Goal: Task Accomplishment & Management: Manage account settings

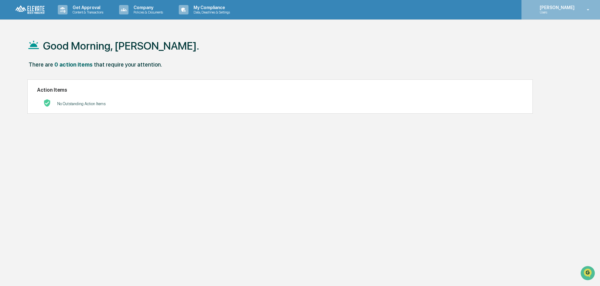
click at [575, 8] on p "[PERSON_NAME]" at bounding box center [555, 7] width 43 height 5
click at [575, 8] on div at bounding box center [301, 143] width 603 height 286
click at [35, 10] on img at bounding box center [30, 10] width 30 height 10
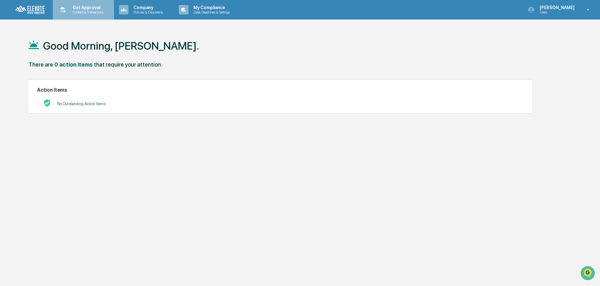
click at [68, 13] on p "Content & Transactions" at bounding box center [87, 12] width 39 height 4
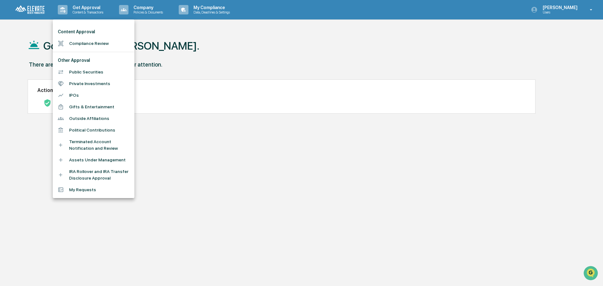
click at [149, 8] on div at bounding box center [301, 143] width 603 height 286
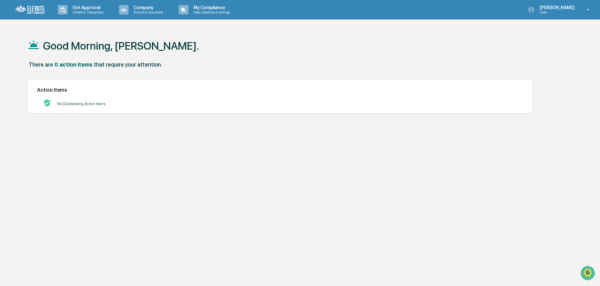
click at [145, 12] on p "Policies & Documents" at bounding box center [147, 12] width 38 height 4
click at [220, 12] on div at bounding box center [301, 143] width 603 height 286
click at [210, 14] on p "Data, Deadlines & Settings" at bounding box center [210, 12] width 45 height 4
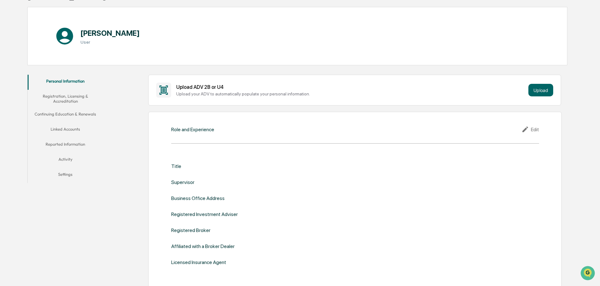
scroll to position [63, 0]
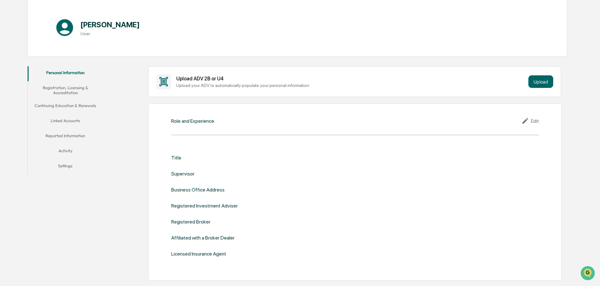
click at [65, 76] on button "Personal Information" at bounding box center [65, 73] width 75 height 15
click at [186, 129] on div "Role and Experience Edit Title Supervisor Business Office Address Registered In…" at bounding box center [354, 191] width 413 height 177
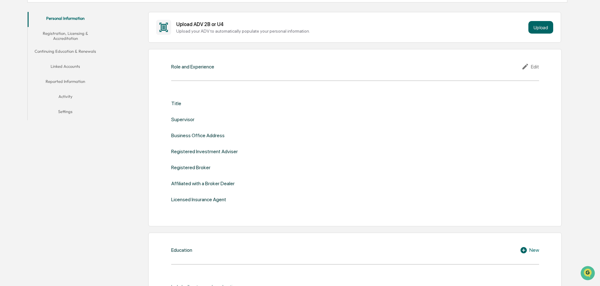
scroll to position [126, 0]
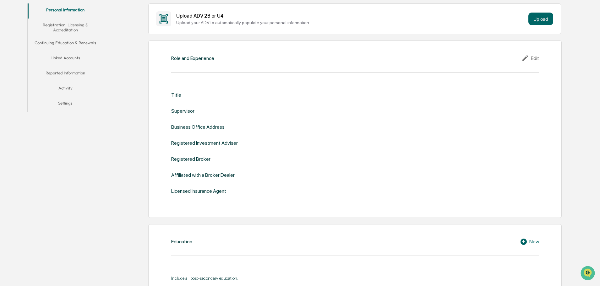
click at [523, 58] on icon at bounding box center [525, 58] width 9 height 8
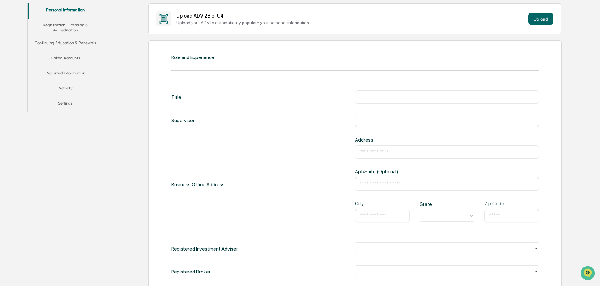
click at [390, 98] on input "text" at bounding box center [447, 97] width 175 height 6
type input "**********"
click at [385, 153] on input "text" at bounding box center [447, 152] width 175 height 6
type input "**********"
click at [369, 215] on input "text" at bounding box center [382, 216] width 45 height 6
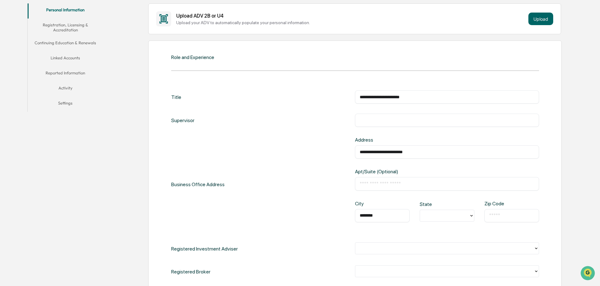
type input "********"
type input "**"
click at [501, 221] on div "​" at bounding box center [511, 215] width 55 height 13
click at [501, 220] on div "​" at bounding box center [511, 215] width 55 height 13
click at [502, 218] on input "text" at bounding box center [511, 216] width 45 height 6
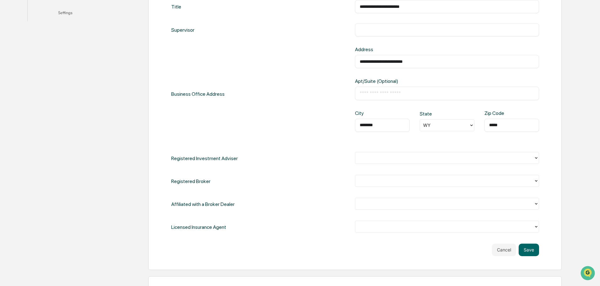
scroll to position [220, 0]
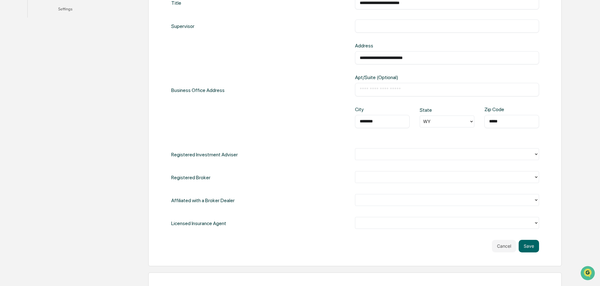
type input "*****"
click at [420, 155] on div at bounding box center [444, 153] width 172 height 7
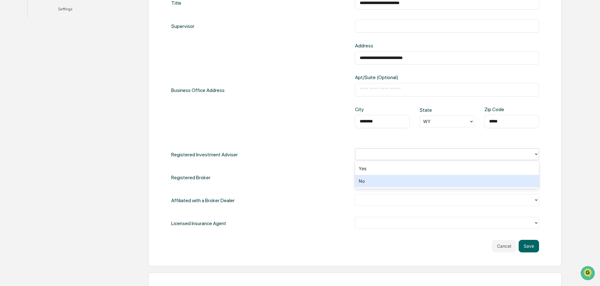
click at [405, 180] on div "No" at bounding box center [447, 181] width 184 height 13
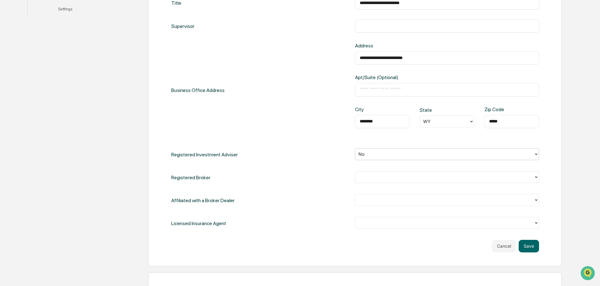
click at [405, 180] on div at bounding box center [444, 176] width 172 height 7
click at [396, 205] on div "No" at bounding box center [447, 204] width 184 height 13
click at [396, 201] on div at bounding box center [444, 199] width 172 height 7
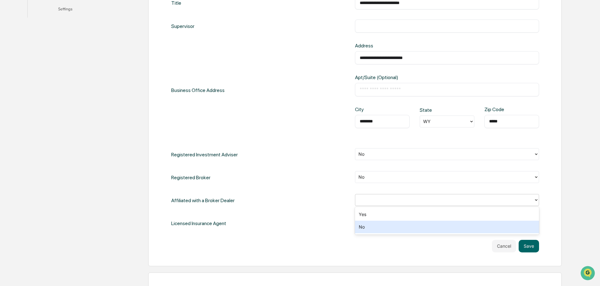
click at [386, 223] on div "No" at bounding box center [447, 227] width 184 height 13
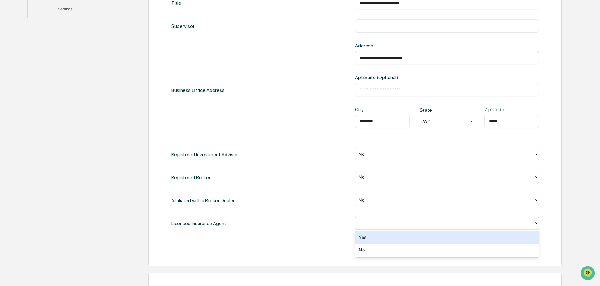
click at [386, 220] on div at bounding box center [444, 222] width 172 height 7
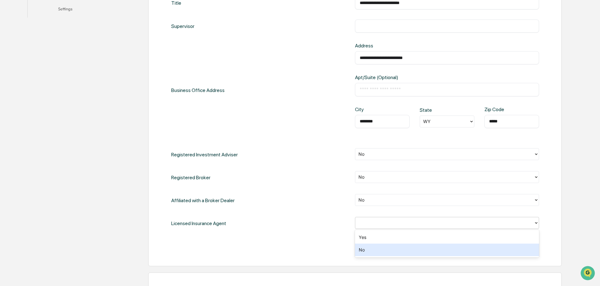
click at [371, 246] on div "No" at bounding box center [447, 250] width 184 height 13
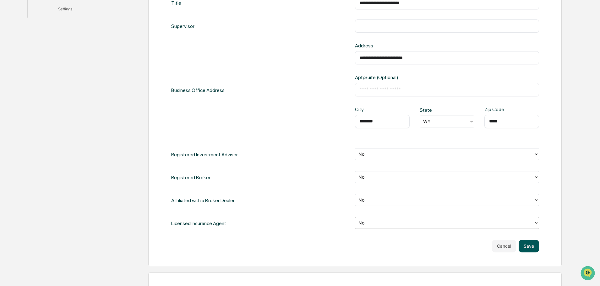
click at [526, 248] on button "Save" at bounding box center [528, 246] width 20 height 13
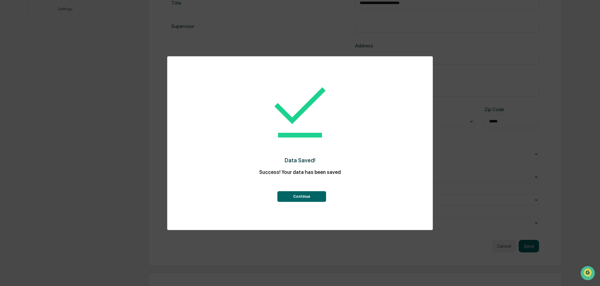
click at [310, 194] on button "Continue" at bounding box center [301, 196] width 49 height 11
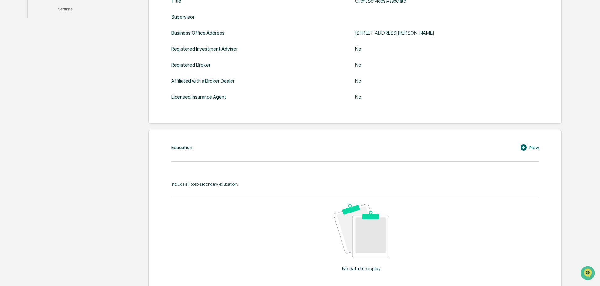
click at [525, 147] on icon at bounding box center [523, 147] width 6 height 6
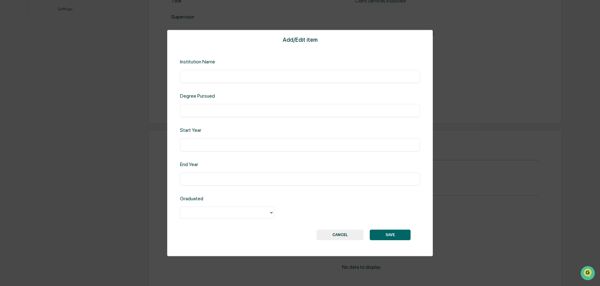
click at [232, 76] on input "text" at bounding box center [300, 76] width 230 height 6
type input "**********"
click at [222, 110] on input "text" at bounding box center [300, 110] width 230 height 6
type input "**********"
type input "****"
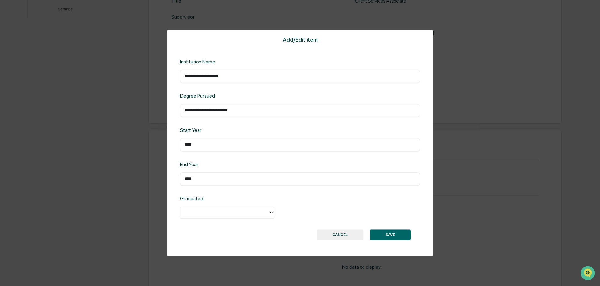
type input "****"
click at [193, 214] on div at bounding box center [224, 212] width 82 height 7
click at [196, 227] on div "Yes" at bounding box center [227, 227] width 94 height 13
click at [382, 234] on button "SAVE" at bounding box center [390, 235] width 41 height 11
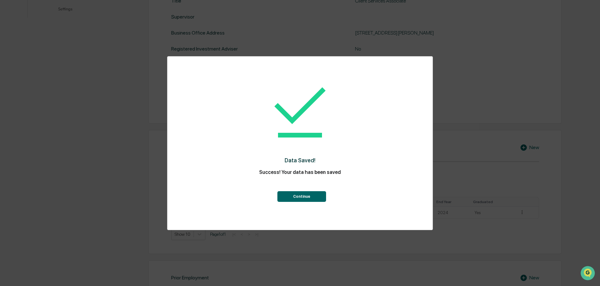
click at [310, 197] on button "Continue" at bounding box center [301, 196] width 49 height 11
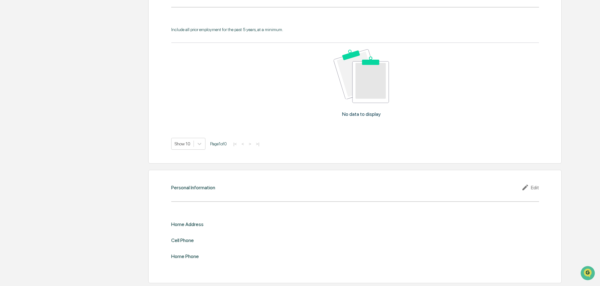
scroll to position [505, 0]
click at [534, 187] on div "Edit" at bounding box center [530, 187] width 18 height 8
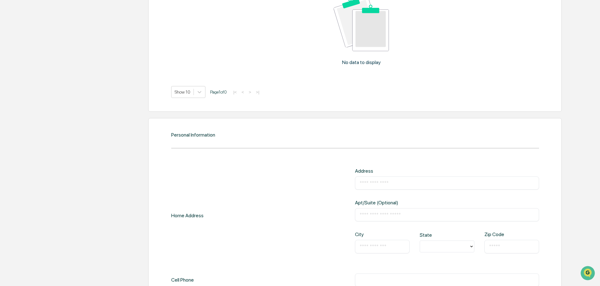
scroll to position [568, 0]
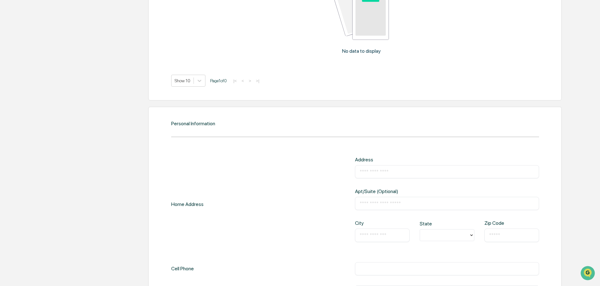
click at [395, 167] on div "​" at bounding box center [447, 171] width 184 height 13
click at [400, 171] on input "text" at bounding box center [447, 172] width 175 height 6
type input "**********"
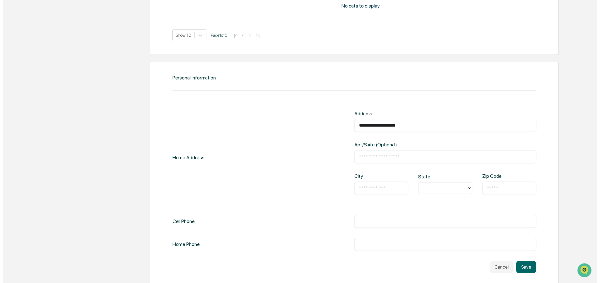
scroll to position [620, 0]
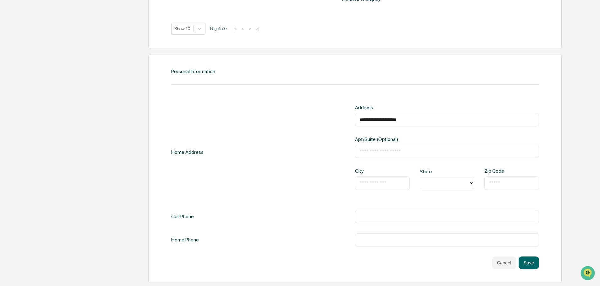
click at [393, 184] on input "text" at bounding box center [382, 183] width 45 height 6
type input "**********"
type input "**"
click at [498, 189] on div "​" at bounding box center [511, 182] width 55 height 13
click at [498, 187] on div "​" at bounding box center [511, 182] width 55 height 13
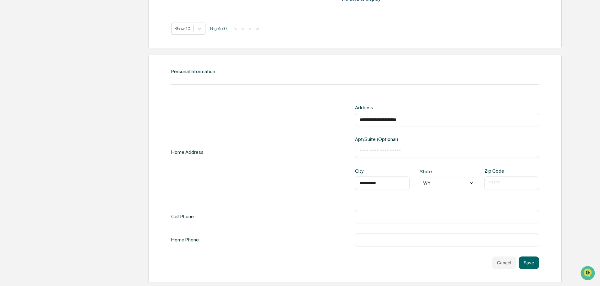
click at [496, 183] on input "text" at bounding box center [511, 183] width 45 height 6
type input "*****"
click at [414, 218] on input "text" at bounding box center [447, 217] width 175 height 6
type input "**********"
click at [527, 263] on button "Save" at bounding box center [528, 263] width 20 height 13
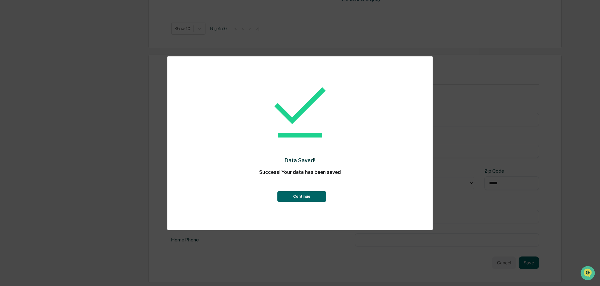
click at [313, 198] on button "Continue" at bounding box center [301, 196] width 49 height 11
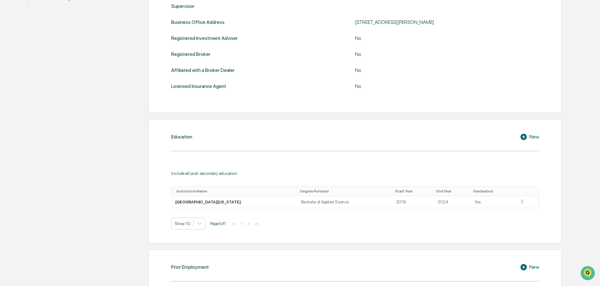
scroll to position [0, 0]
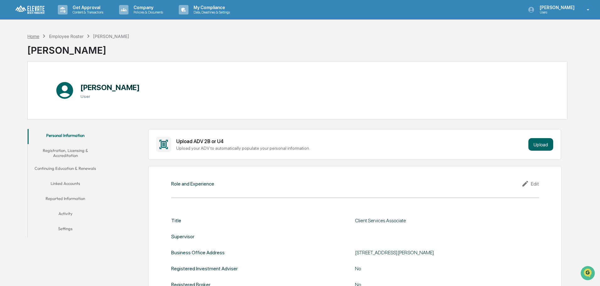
click at [35, 39] on div "Home" at bounding box center [33, 36] width 12 height 5
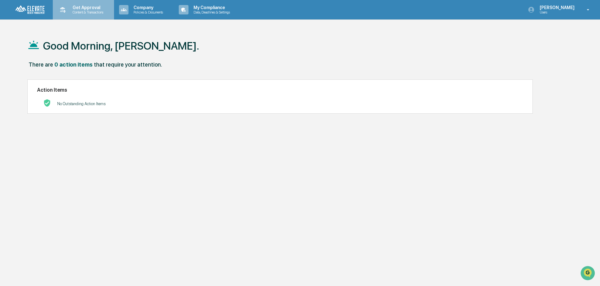
click at [93, 11] on p "Content & Transactions" at bounding box center [87, 12] width 39 height 4
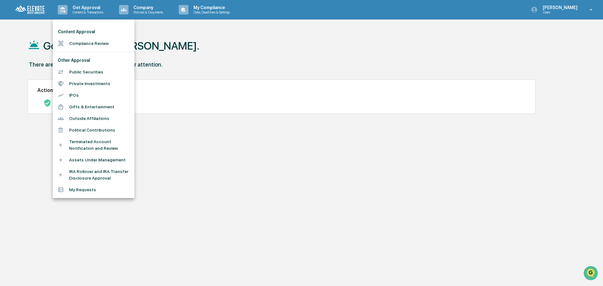
click at [126, 11] on div at bounding box center [301, 143] width 603 height 286
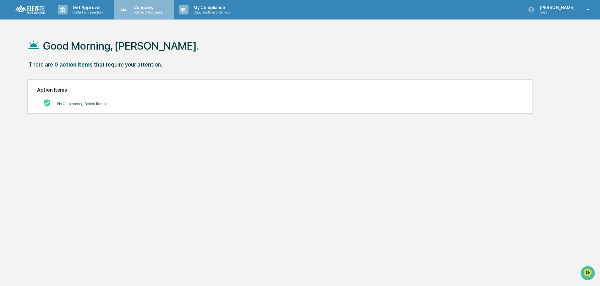
click at [145, 12] on p "Policies & Documents" at bounding box center [147, 12] width 38 height 4
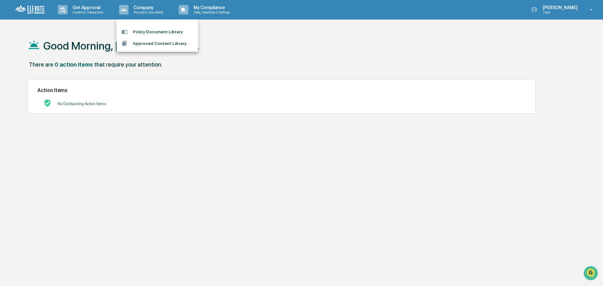
click at [208, 9] on div at bounding box center [301, 143] width 603 height 286
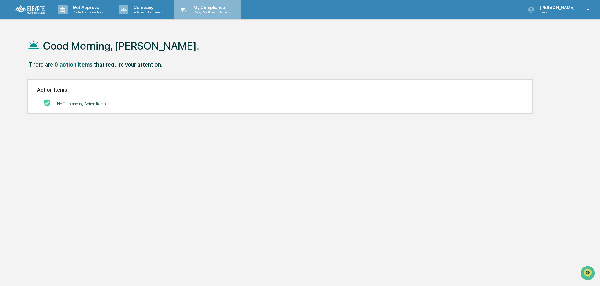
click at [210, 14] on p "Data, Deadlines & Settings" at bounding box center [210, 12] width 45 height 4
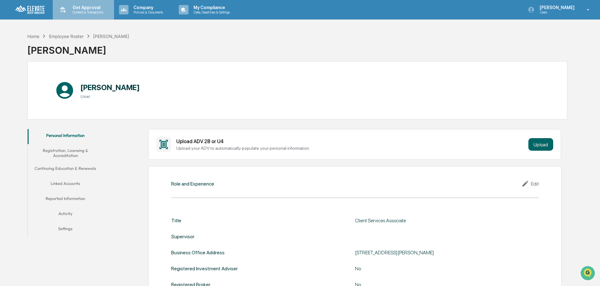
click at [85, 11] on p "Content & Transactions" at bounding box center [87, 12] width 39 height 4
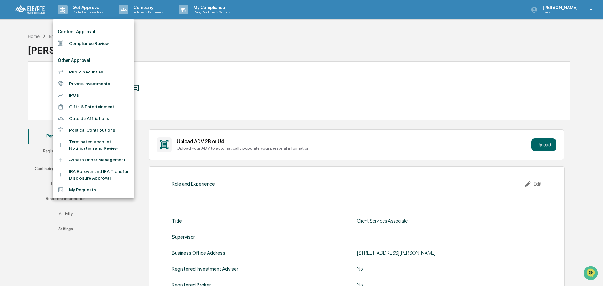
click at [97, 162] on li "Assets Under Management" at bounding box center [94, 160] width 82 height 12
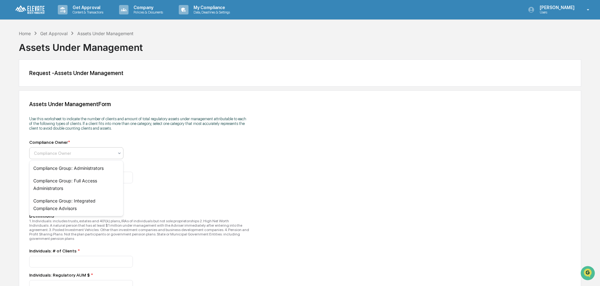
click at [71, 155] on div at bounding box center [74, 153] width 80 height 6
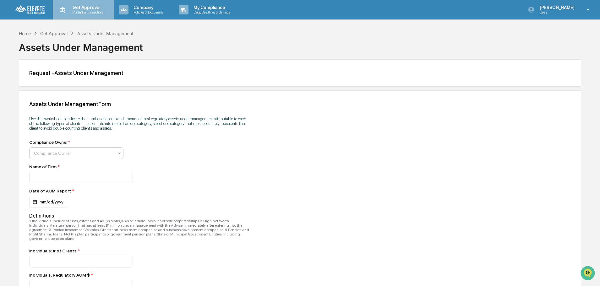
click at [76, 16] on div "Get Approval Content & Transactions" at bounding box center [82, 9] width 55 height 19
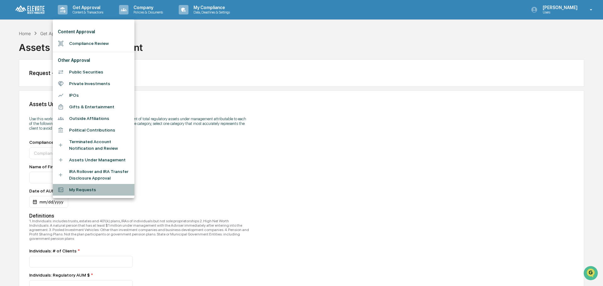
click at [74, 190] on li "My Requests" at bounding box center [94, 190] width 82 height 12
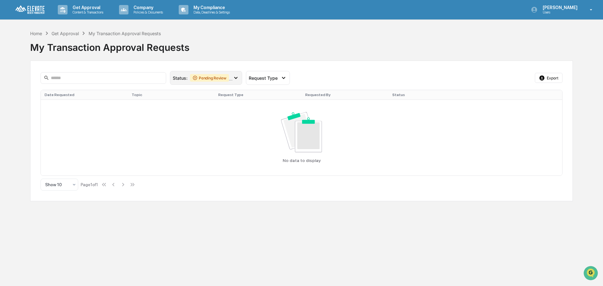
click at [179, 83] on div "Status : Pending Review Action Required" at bounding box center [206, 78] width 72 height 14
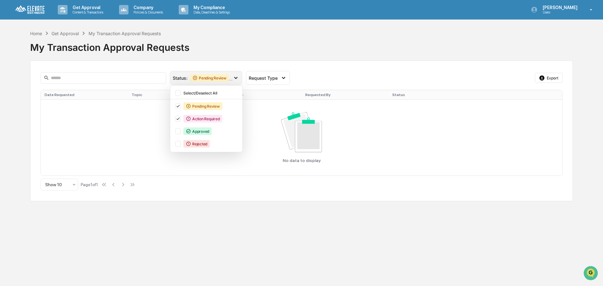
click at [179, 83] on div "Status : Pending Review Action Required" at bounding box center [206, 78] width 72 height 14
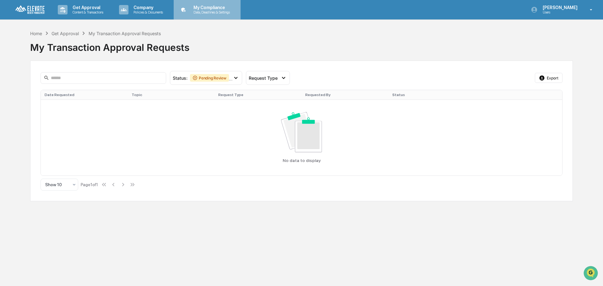
click at [207, 9] on p "My Compliance" at bounding box center [210, 7] width 45 height 5
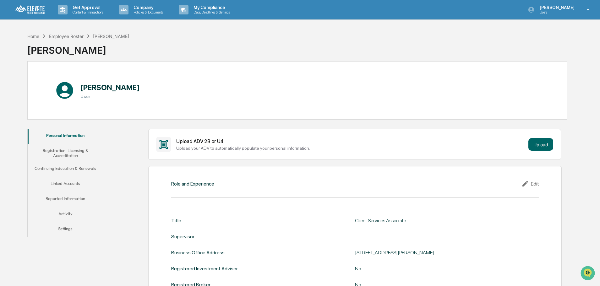
click at [73, 184] on button "Linked Accounts" at bounding box center [65, 184] width 75 height 15
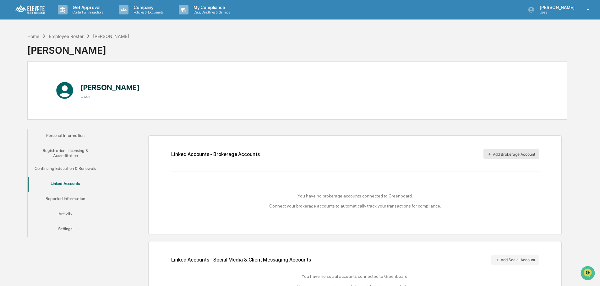
click at [503, 154] on button "Add Brokerage Account" at bounding box center [511, 154] width 56 height 10
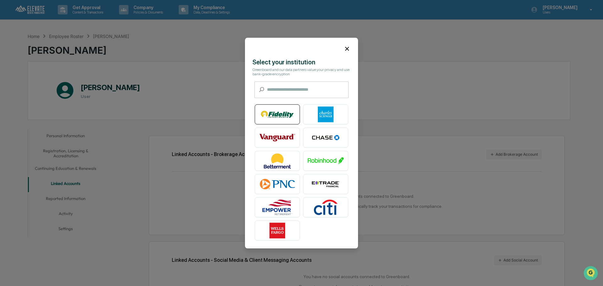
click at [290, 115] on img at bounding box center [277, 114] width 36 height 16
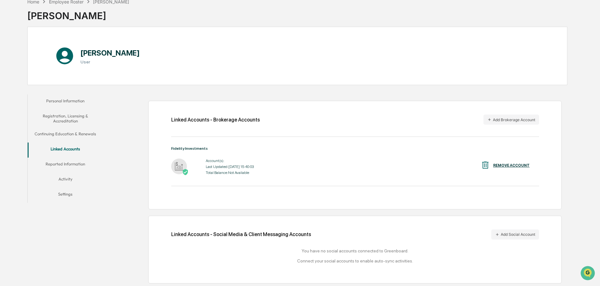
scroll to position [35, 0]
click at [344, 156] on div "Account(s): Last Updated: [DATE] 15:40:03 Total Balance: Not Available REMOVE A…" at bounding box center [355, 165] width 368 height 19
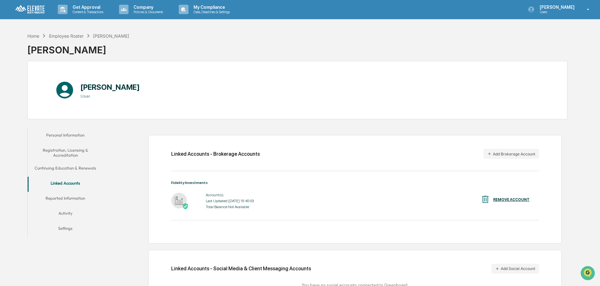
scroll to position [0, 0]
click at [63, 200] on button "Reported Information" at bounding box center [65, 199] width 75 height 15
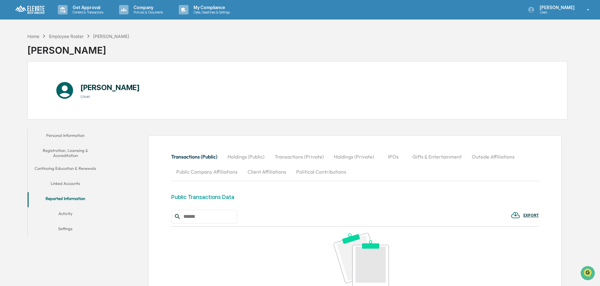
click at [62, 214] on button "Activity" at bounding box center [65, 214] width 75 height 15
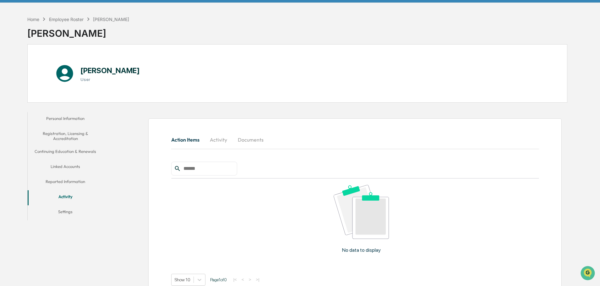
scroll to position [33, 0]
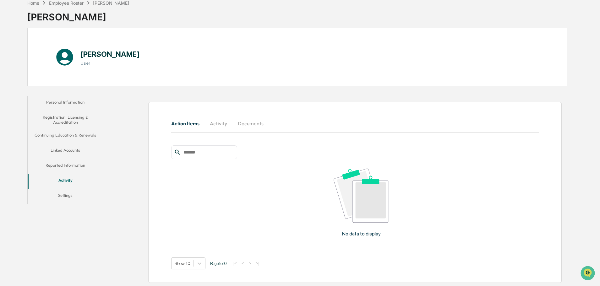
click at [74, 104] on button "Personal Information" at bounding box center [65, 103] width 75 height 15
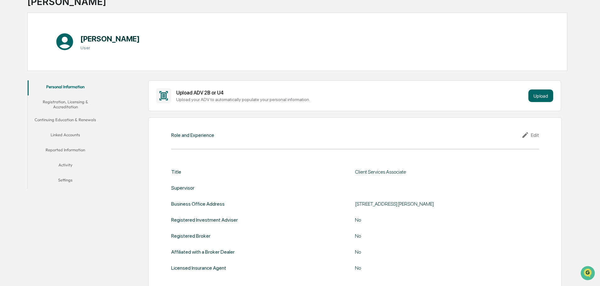
scroll to position [33, 0]
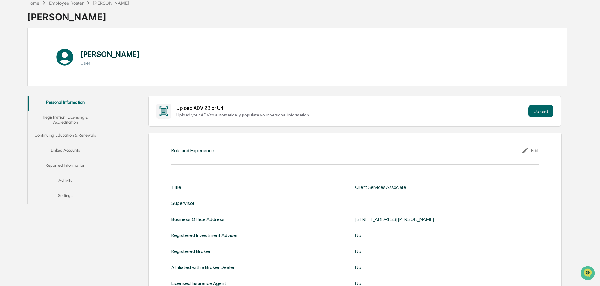
click at [63, 156] on button "Linked Accounts" at bounding box center [65, 151] width 75 height 15
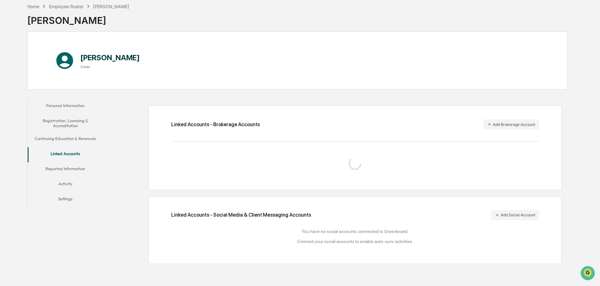
scroll to position [33, 0]
